Goal: Information Seeking & Learning: Learn about a topic

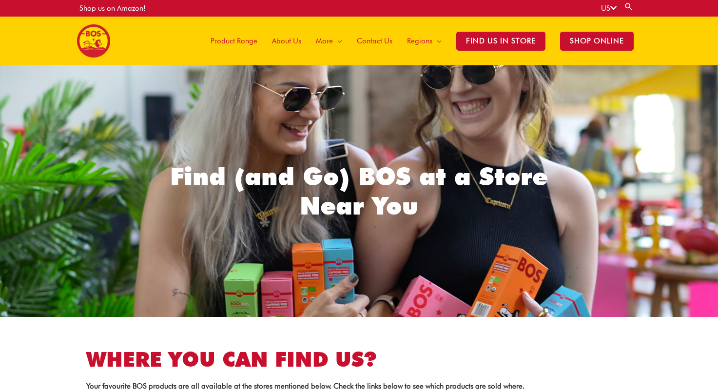
click at [287, 39] on span "About Us" at bounding box center [286, 40] width 29 height 29
